Goal: Check status: Check status

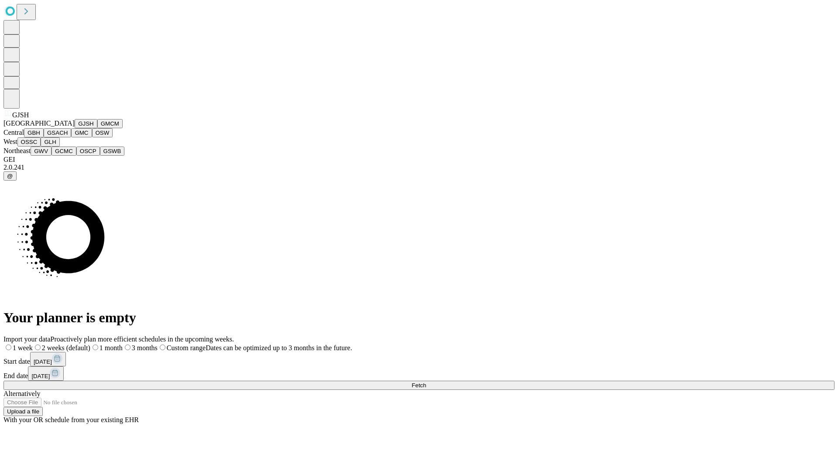
click at [75, 128] on button "GJSH" at bounding box center [86, 123] width 23 height 9
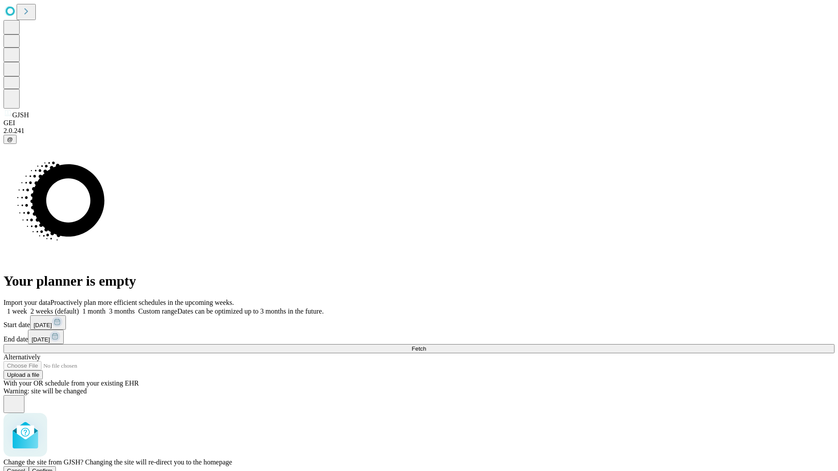
click at [53, 468] on span "Confirm" at bounding box center [42, 471] width 21 height 7
click at [106, 308] on label "1 month" at bounding box center [92, 311] width 27 height 7
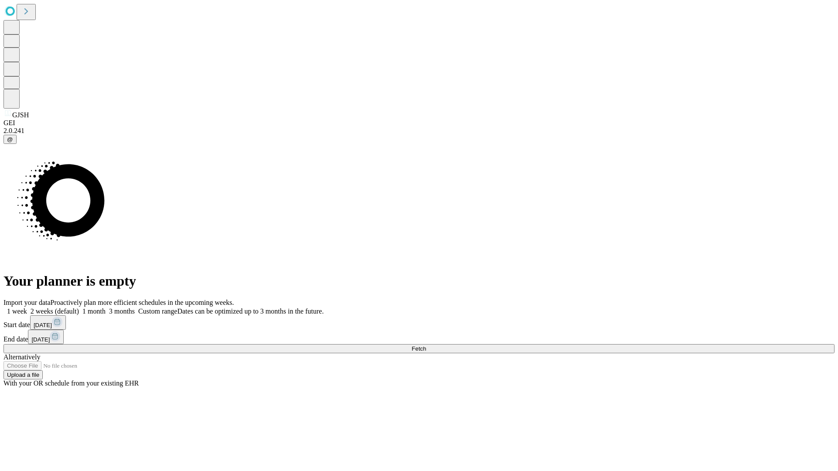
click at [426, 346] on span "Fetch" at bounding box center [419, 349] width 14 height 7
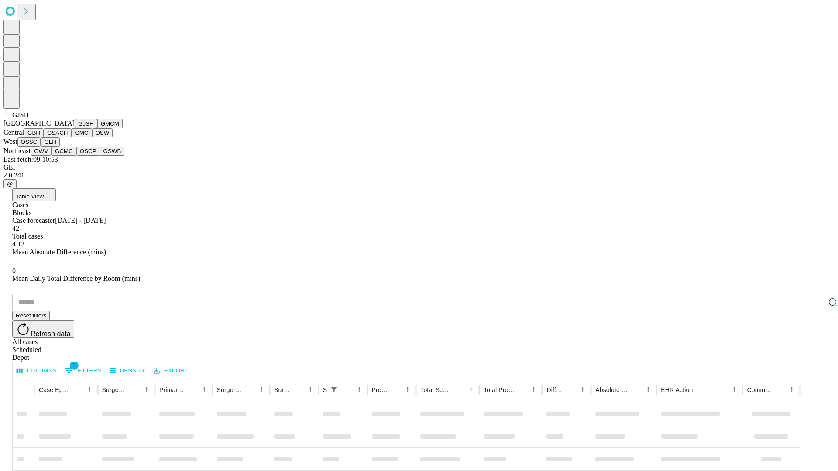
click at [97, 128] on button "GMCM" at bounding box center [109, 123] width 25 height 9
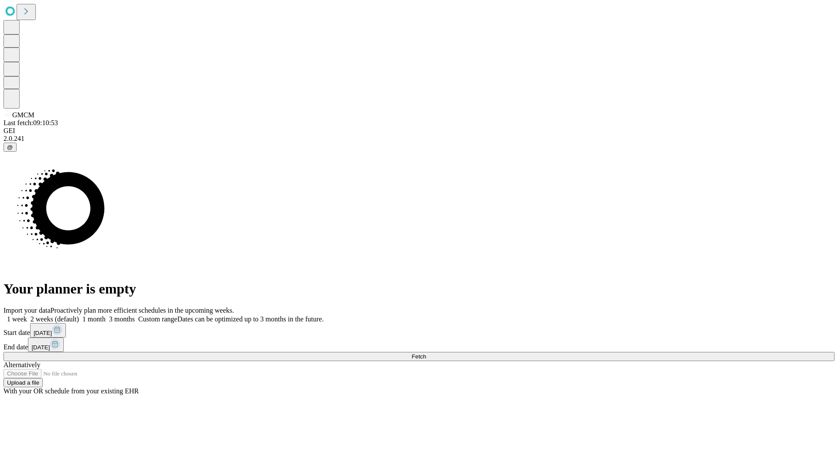
click at [106, 316] on label "1 month" at bounding box center [92, 319] width 27 height 7
click at [426, 353] on span "Fetch" at bounding box center [419, 356] width 14 height 7
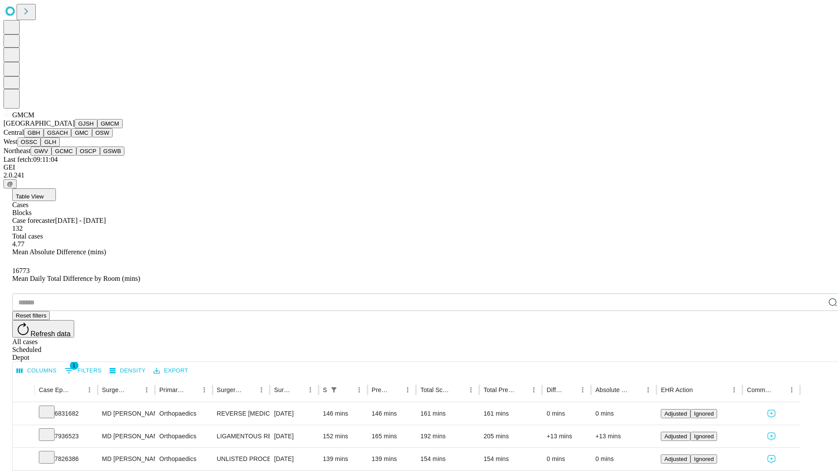
click at [44, 137] on button "GBH" at bounding box center [34, 132] width 20 height 9
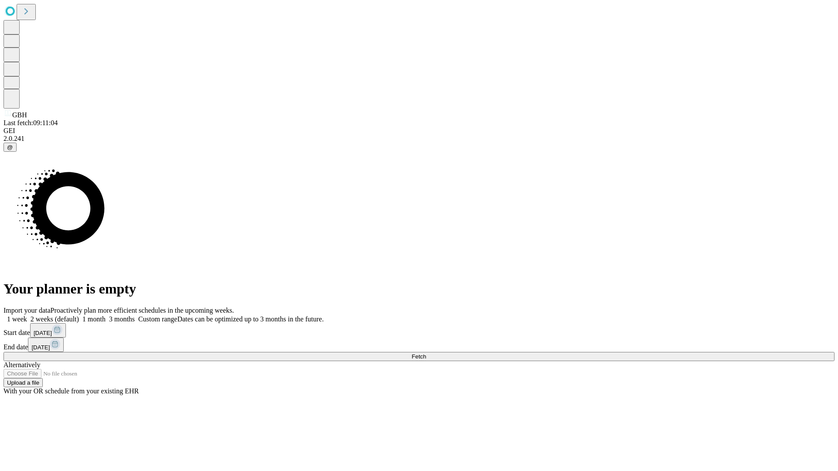
click at [426, 353] on span "Fetch" at bounding box center [419, 356] width 14 height 7
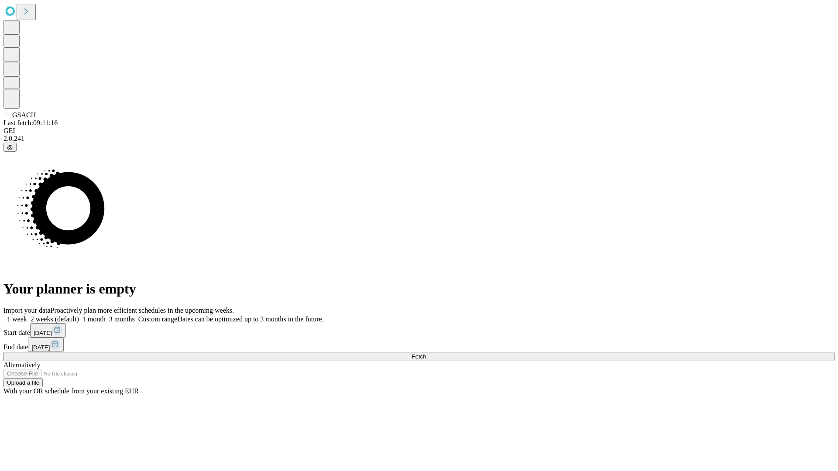
click at [106, 316] on label "1 month" at bounding box center [92, 319] width 27 height 7
click at [426, 353] on span "Fetch" at bounding box center [419, 356] width 14 height 7
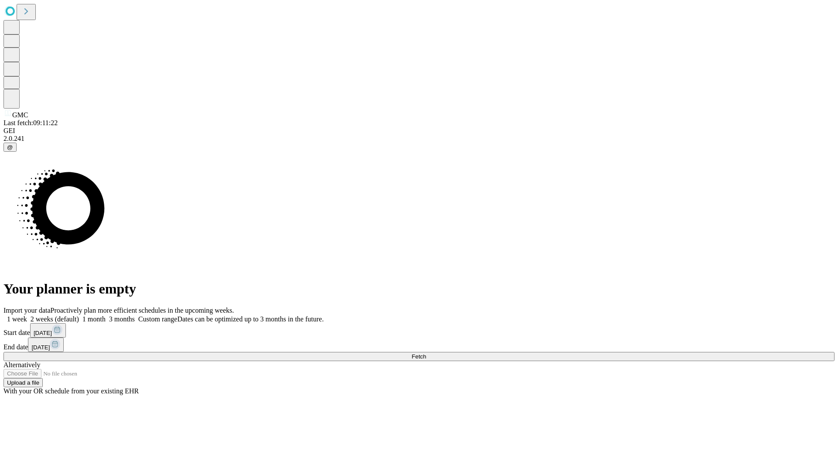
click at [106, 316] on label "1 month" at bounding box center [92, 319] width 27 height 7
click at [426, 353] on span "Fetch" at bounding box center [419, 356] width 14 height 7
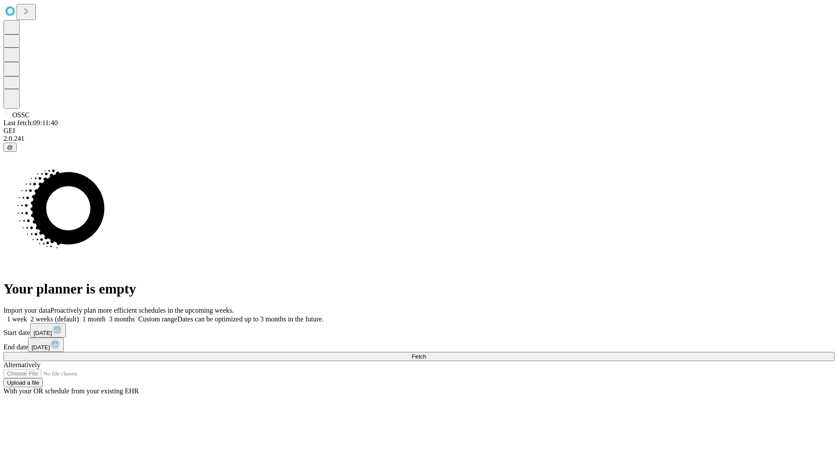
click at [106, 316] on label "1 month" at bounding box center [92, 319] width 27 height 7
click at [426, 353] on span "Fetch" at bounding box center [419, 356] width 14 height 7
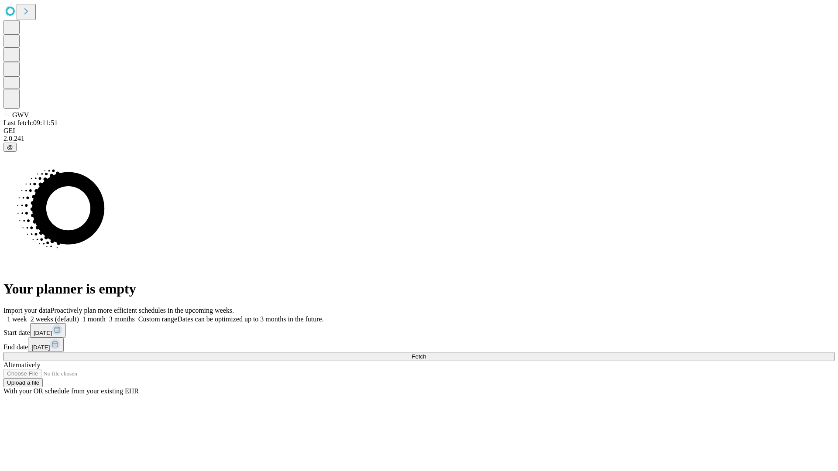
click at [106, 316] on label "1 month" at bounding box center [92, 319] width 27 height 7
click at [426, 353] on span "Fetch" at bounding box center [419, 356] width 14 height 7
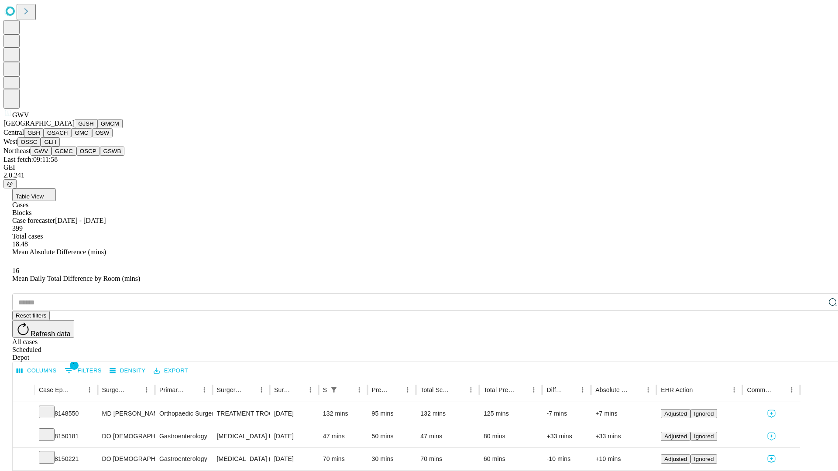
click at [68, 156] on button "GCMC" at bounding box center [63, 151] width 25 height 9
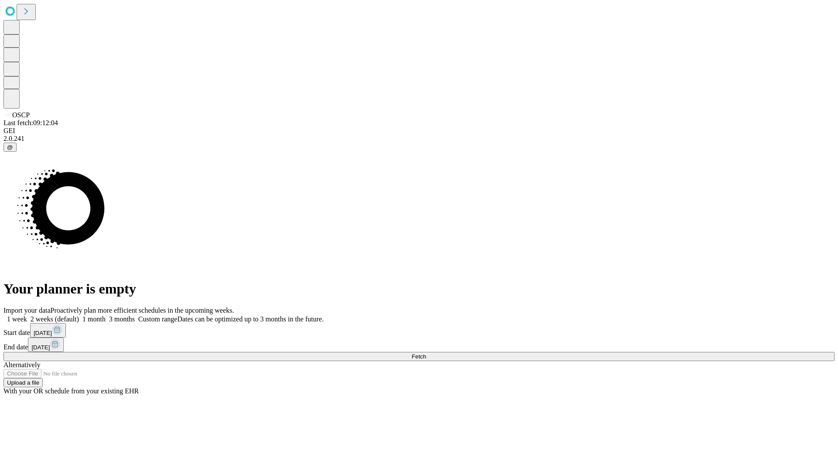
click at [106, 316] on label "1 month" at bounding box center [92, 319] width 27 height 7
click at [426, 353] on span "Fetch" at bounding box center [419, 356] width 14 height 7
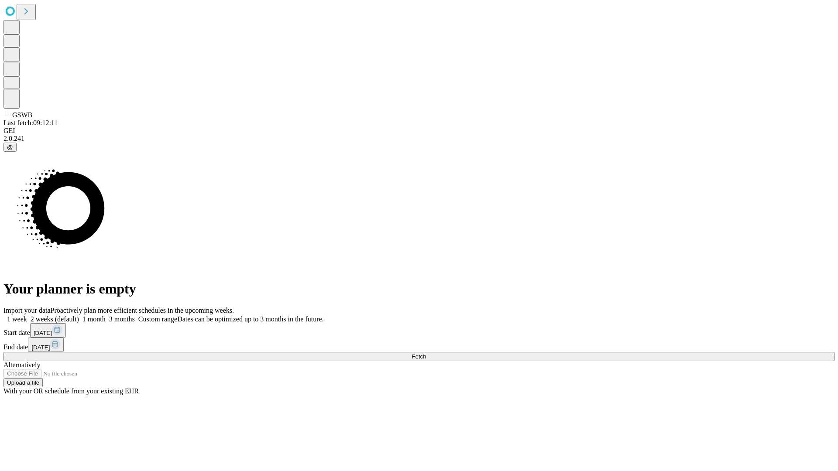
click at [106, 316] on label "1 month" at bounding box center [92, 319] width 27 height 7
click at [426, 353] on span "Fetch" at bounding box center [419, 356] width 14 height 7
